Goal: Information Seeking & Learning: Leave review/rating

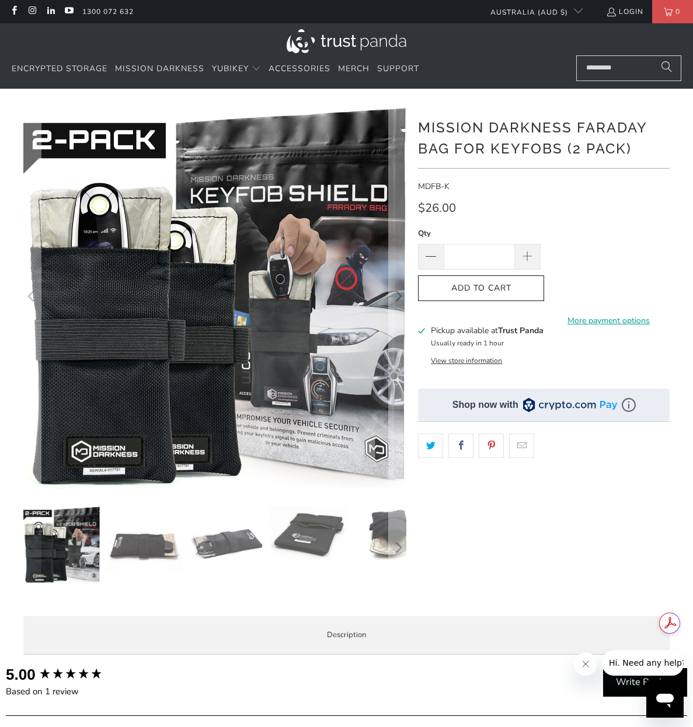
click at [212, 542] on img at bounding box center [226, 544] width 76 height 76
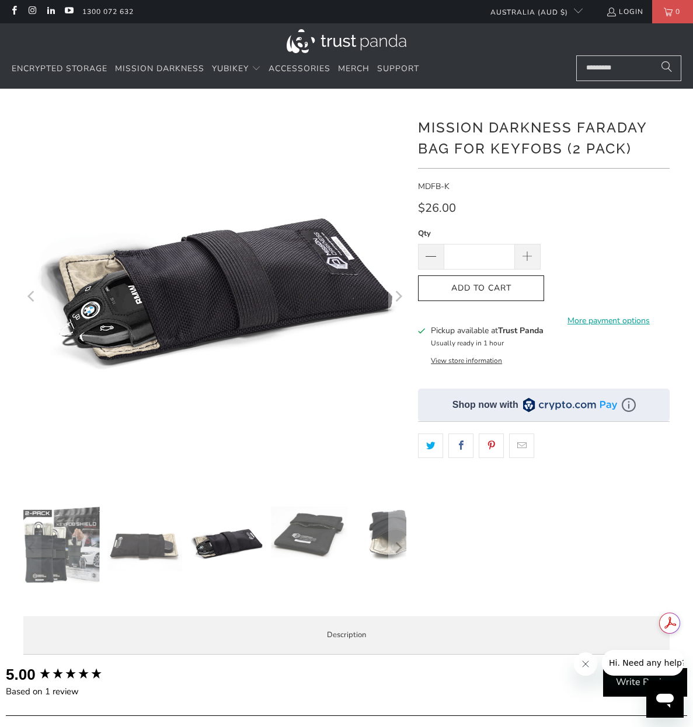
click at [288, 550] on img at bounding box center [309, 532] width 76 height 53
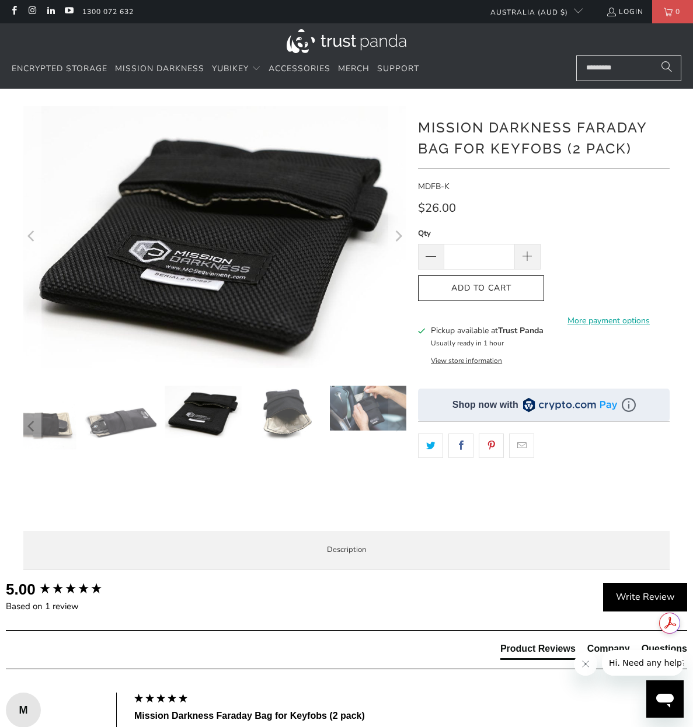
click at [273, 413] on img at bounding box center [285, 414] width 76 height 56
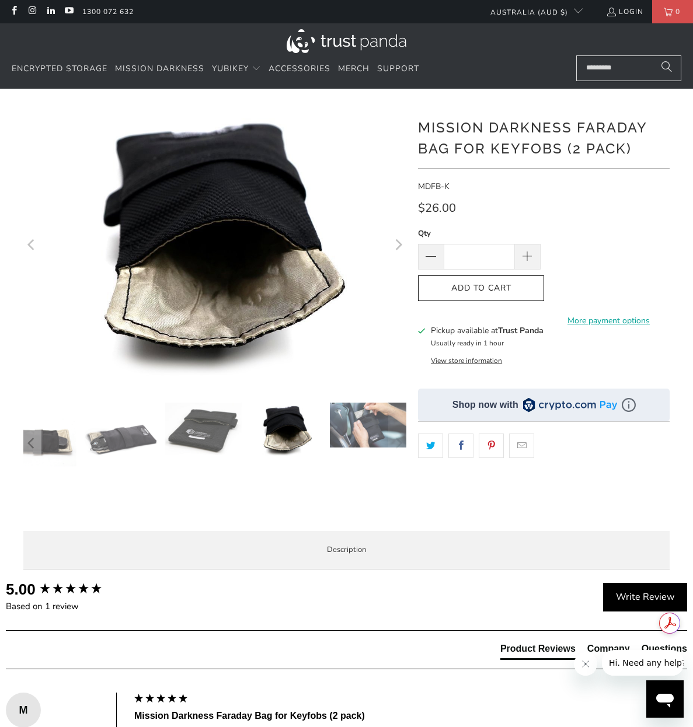
click at [201, 421] on img at bounding box center [203, 429] width 76 height 53
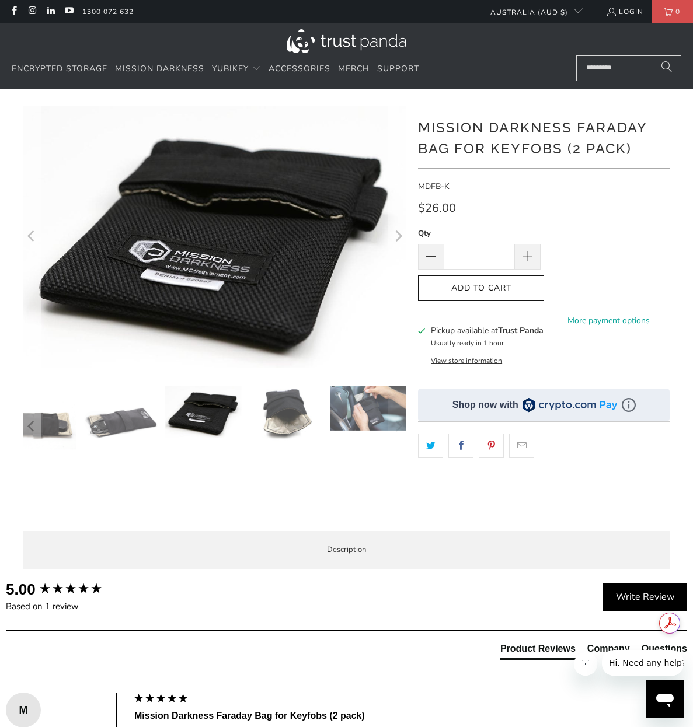
click at [47, 428] on img at bounding box center [38, 424] width 76 height 76
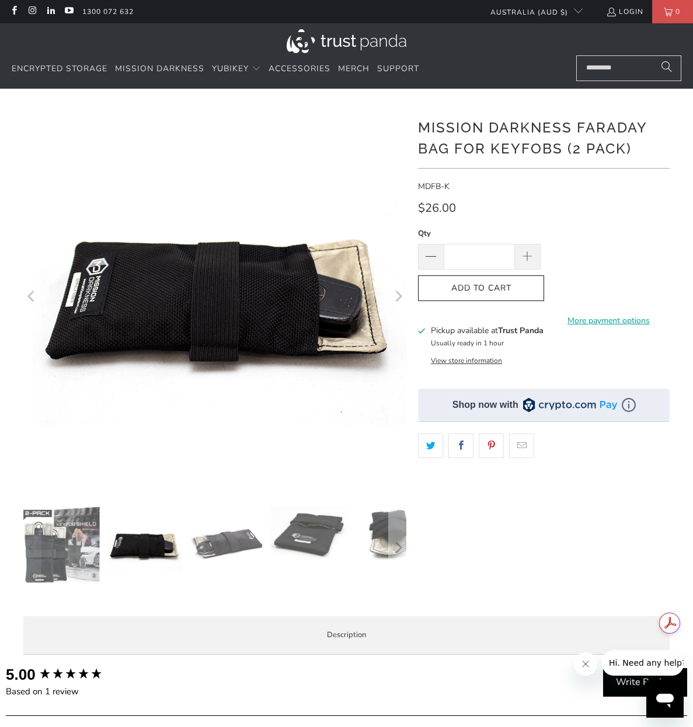
click at [134, 560] on img at bounding box center [144, 544] width 76 height 76
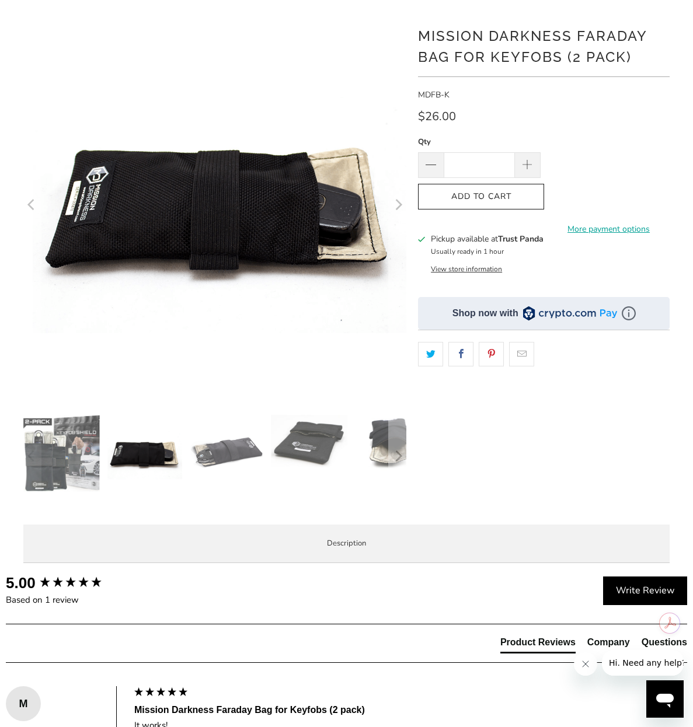
scroll to position [58, 0]
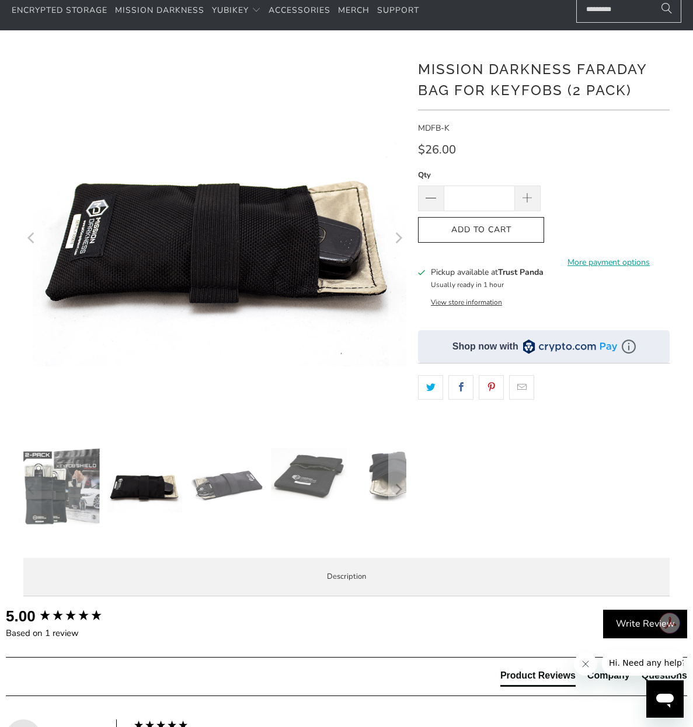
click at [42, 499] on img at bounding box center [61, 486] width 76 height 76
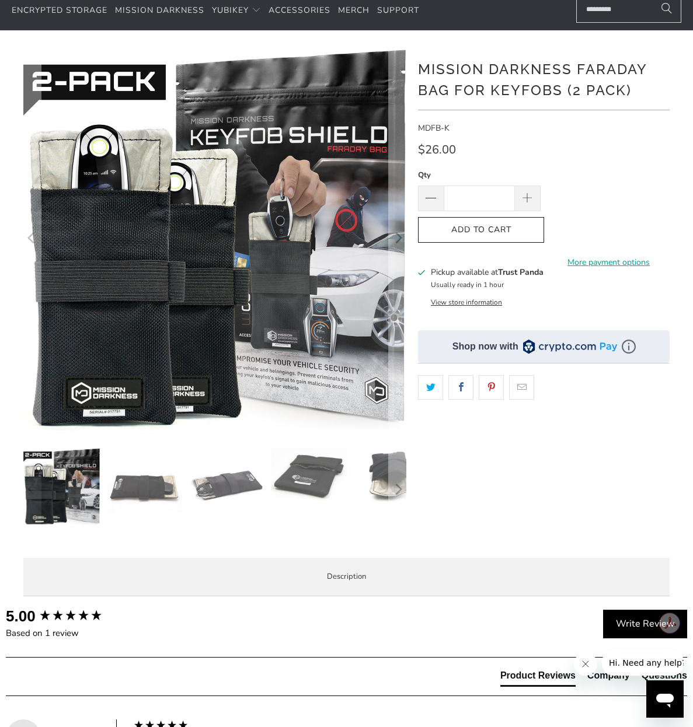
click at [147, 486] on img at bounding box center [144, 486] width 76 height 76
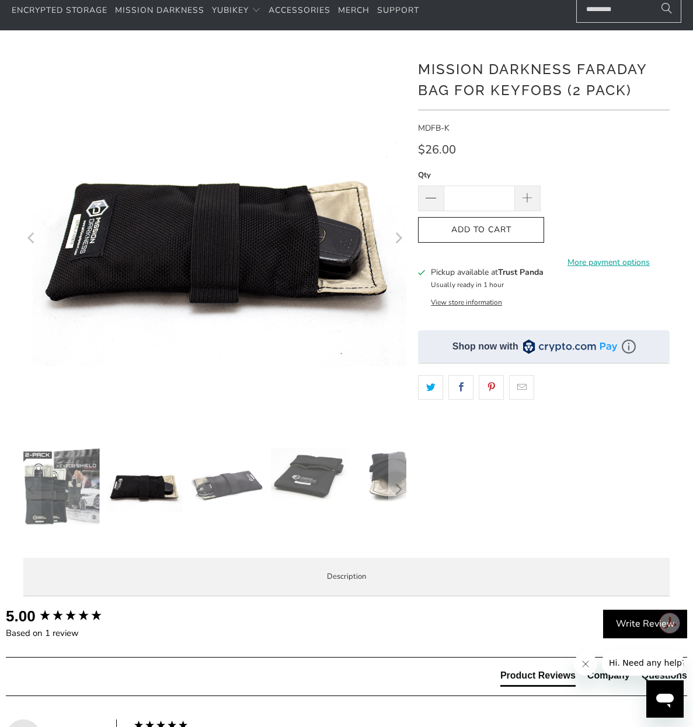
click at [83, 488] on img at bounding box center [61, 486] width 76 height 76
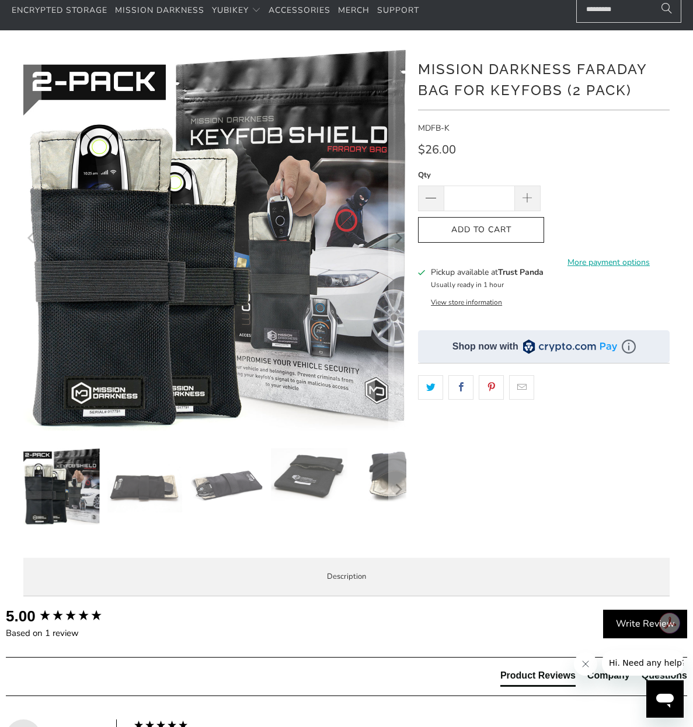
click at [139, 493] on img at bounding box center [144, 486] width 76 height 76
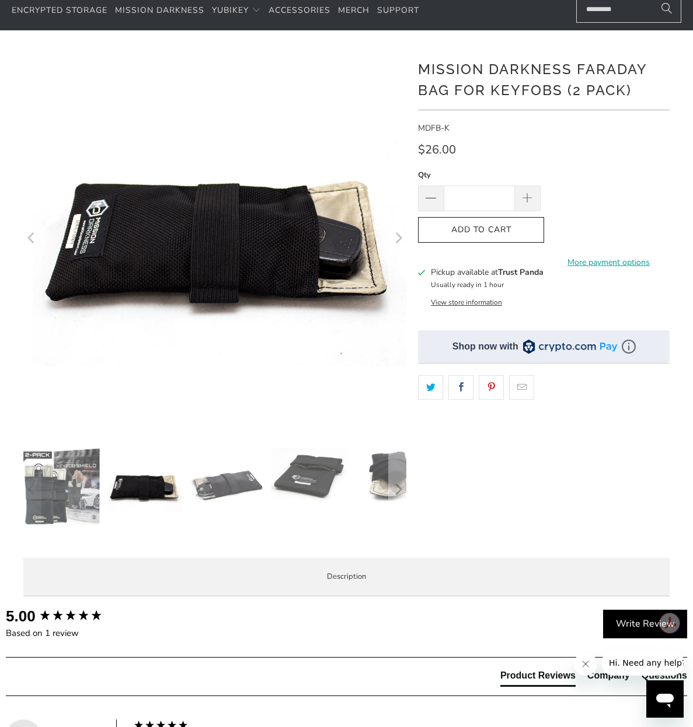
click at [207, 492] on img at bounding box center [226, 486] width 76 height 76
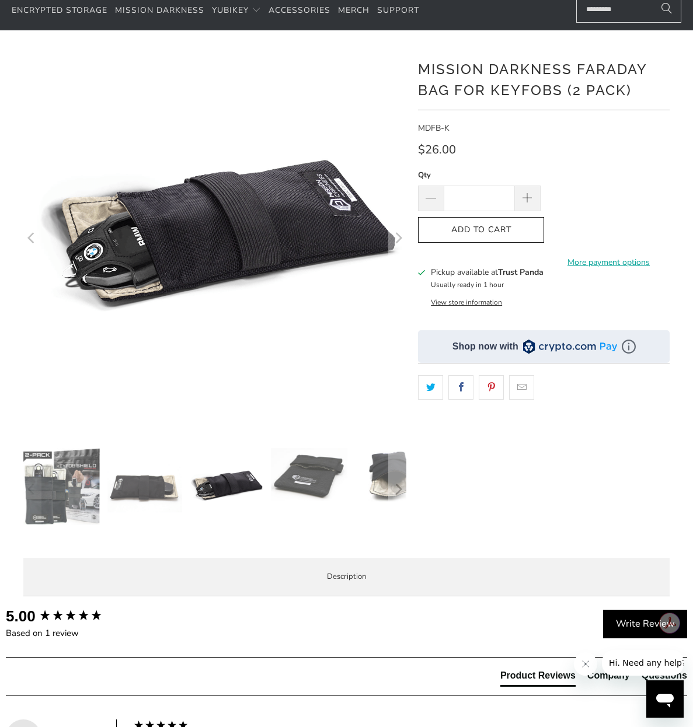
click at [285, 485] on img at bounding box center [309, 474] width 76 height 53
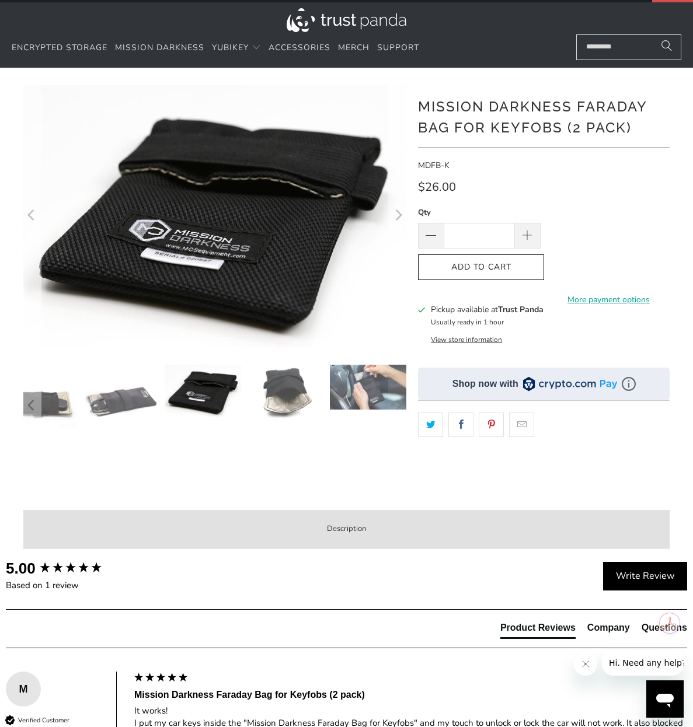
scroll to position [0, 0]
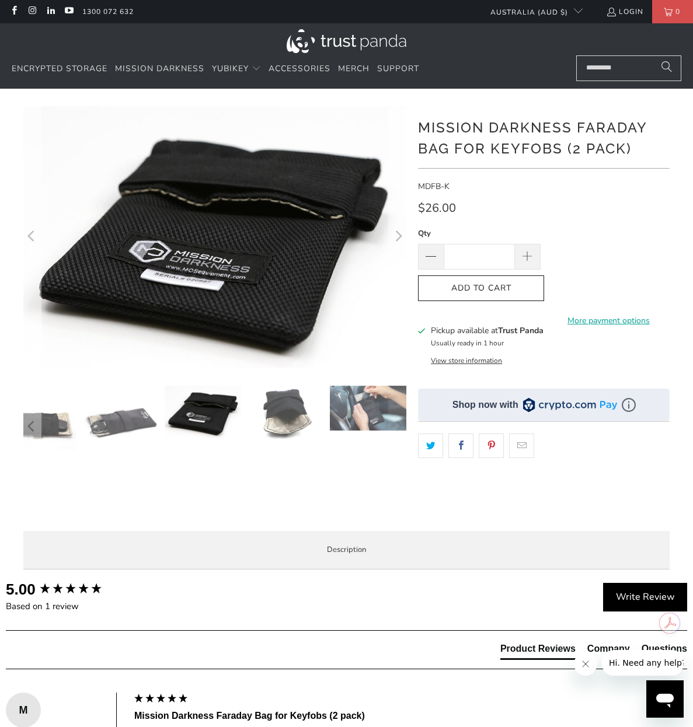
click at [48, 439] on img at bounding box center [38, 424] width 76 height 76
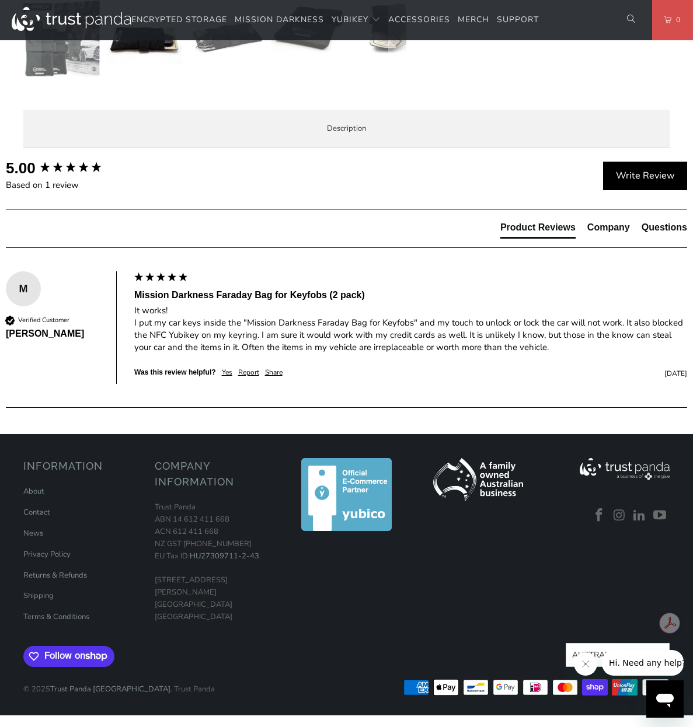
scroll to position [583, 0]
click at [287, 422] on div "5.00 Based on 1 review Write Review Product Reviews Company Questions M Verifie…" at bounding box center [346, 290] width 681 height 265
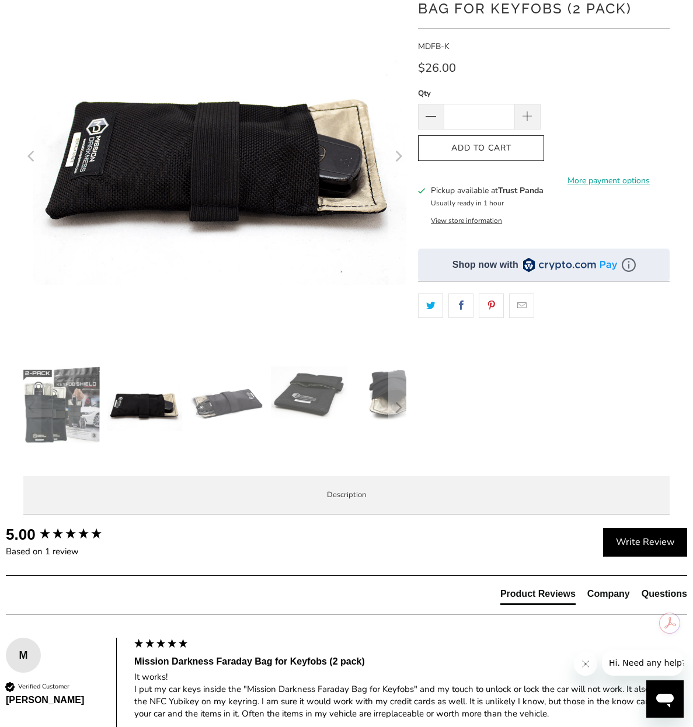
scroll to position [0, 0]
